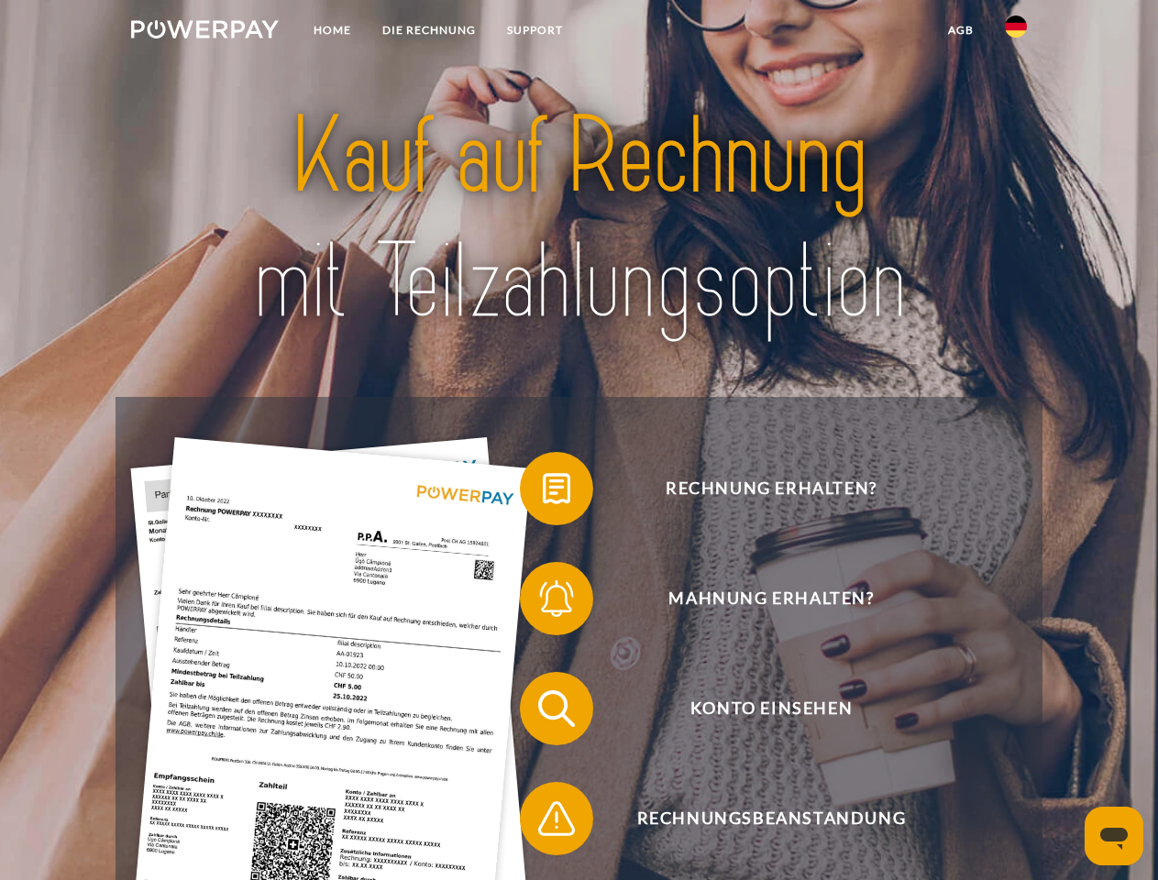
click at [205, 32] on img at bounding box center [205, 29] width 148 height 18
click at [1016, 32] on img at bounding box center [1016, 27] width 22 height 22
click at [960, 30] on link "agb" at bounding box center [961, 30] width 57 height 33
click at [543, 493] on span at bounding box center [529, 489] width 92 height 92
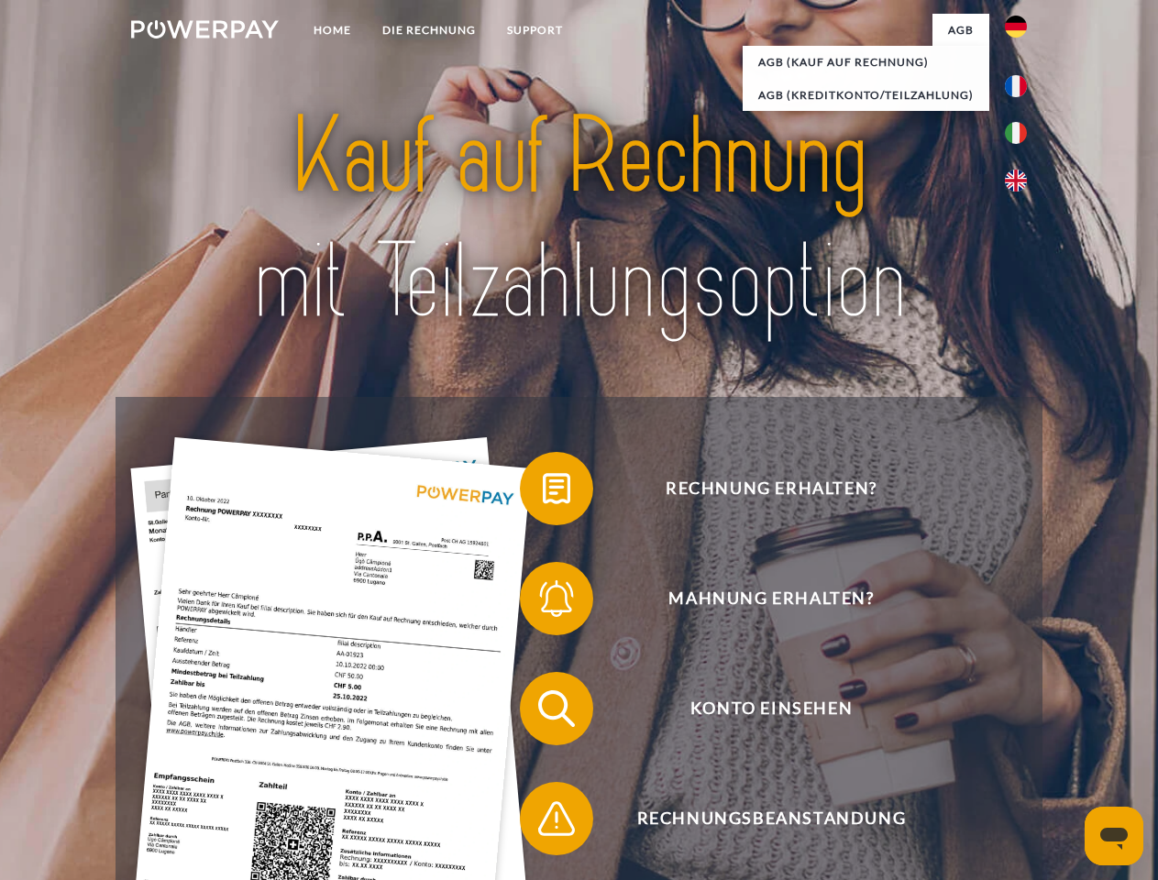
click at [543, 603] on span at bounding box center [529, 599] width 92 height 92
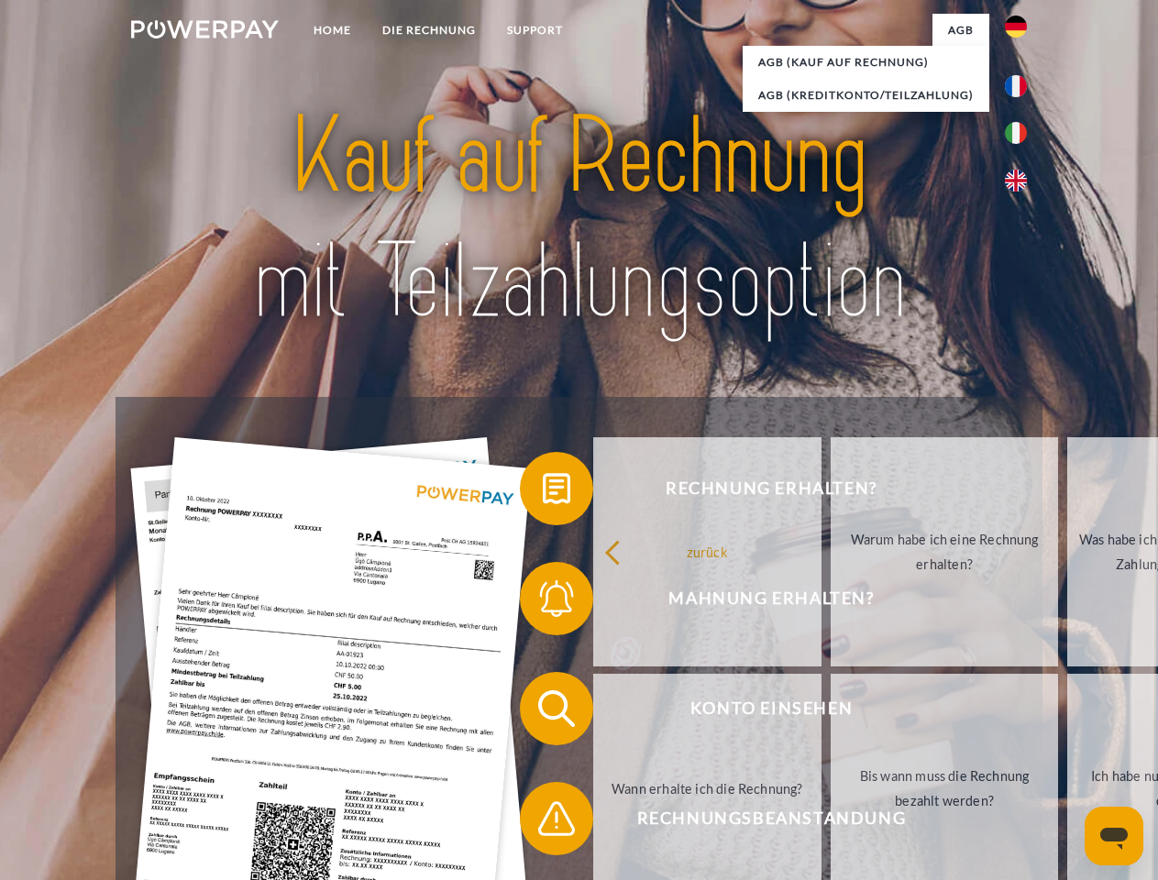
click at [831, 713] on link "Bis wann muss die Rechnung bezahlt werden?" at bounding box center [945, 788] width 228 height 229
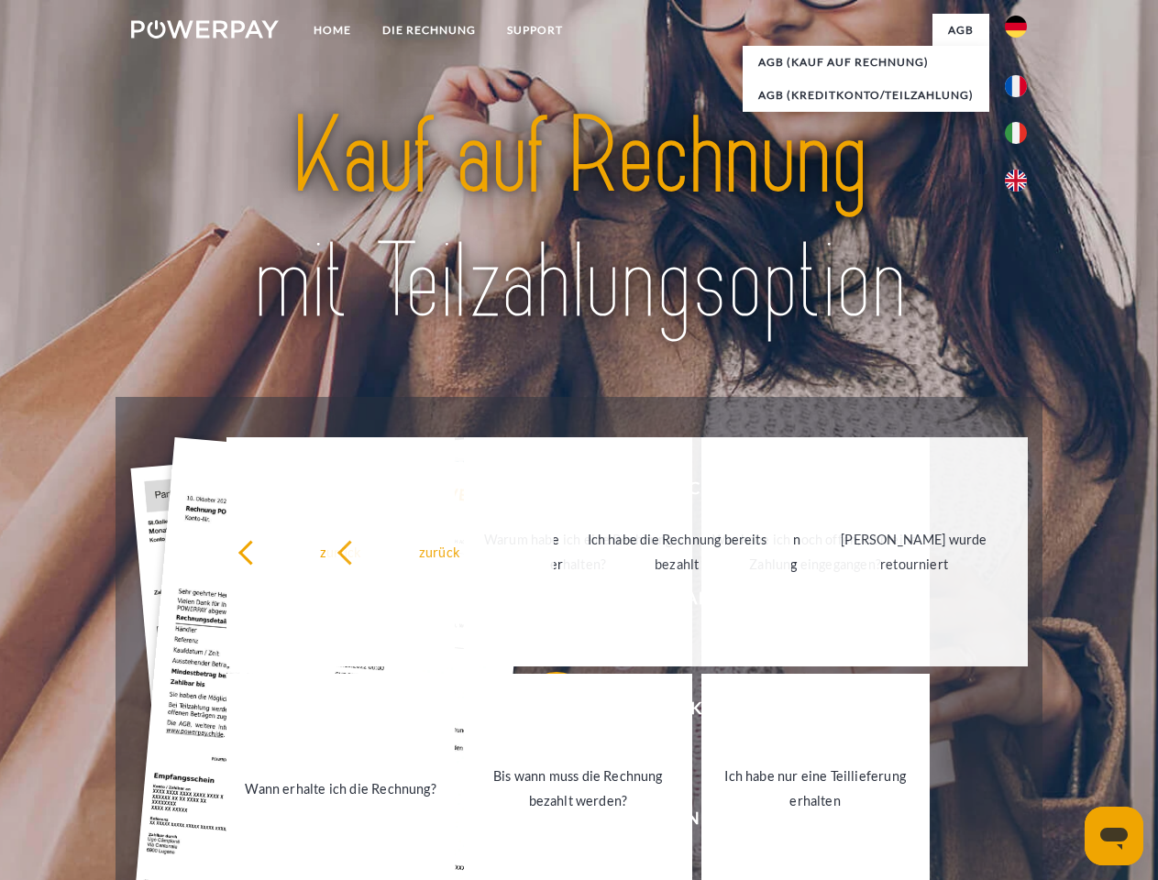
click at [543, 823] on link "Bis wann muss die Rechnung bezahlt werden?" at bounding box center [578, 788] width 228 height 229
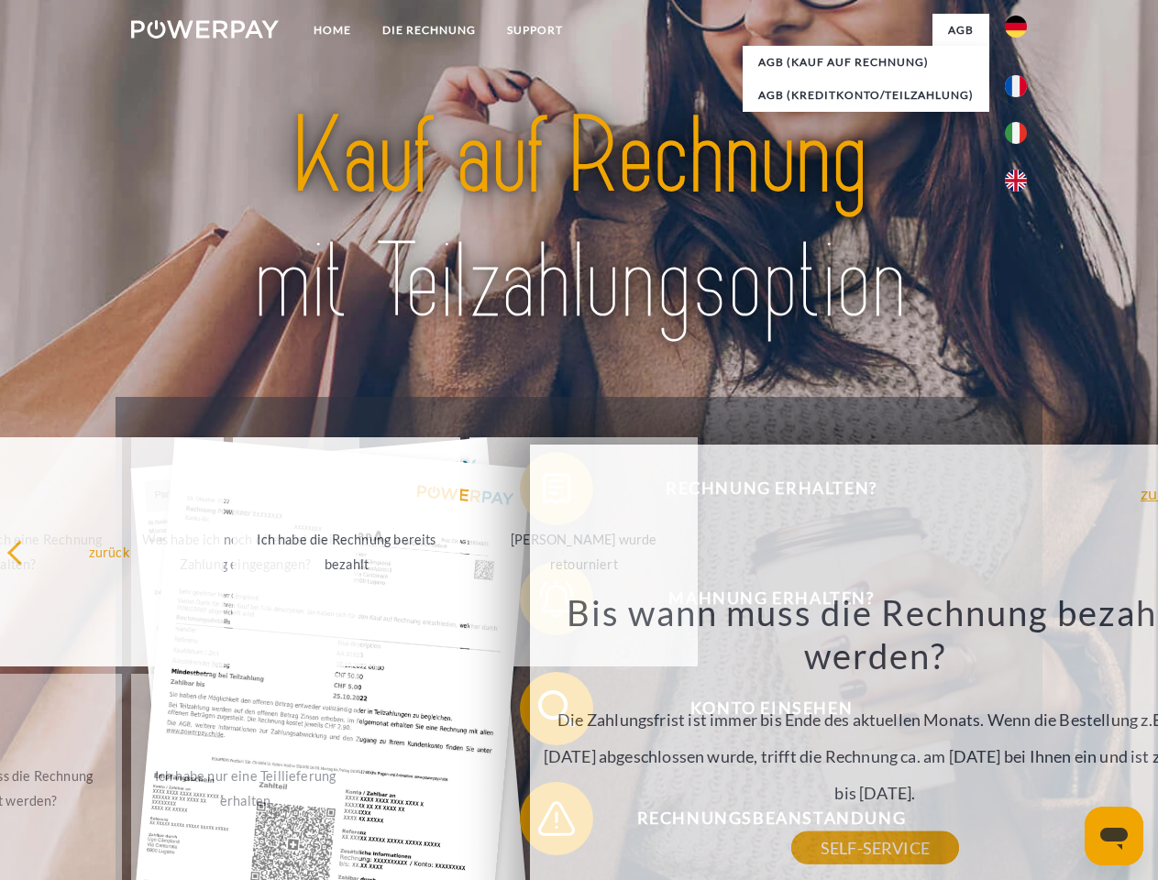
click at [1114, 836] on icon "Messaging-Fenster öffnen" at bounding box center [1115, 839] width 28 height 22
